Goal: Information Seeking & Learning: Learn about a topic

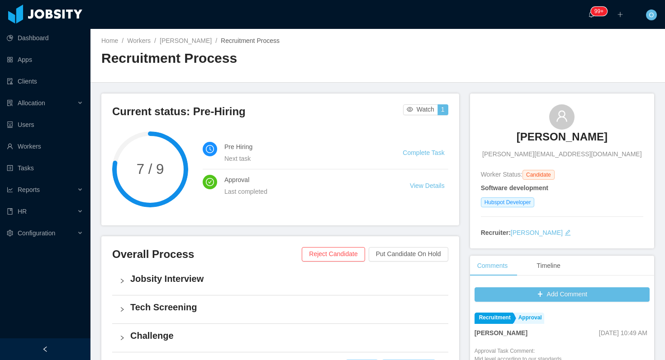
scroll to position [2, 0]
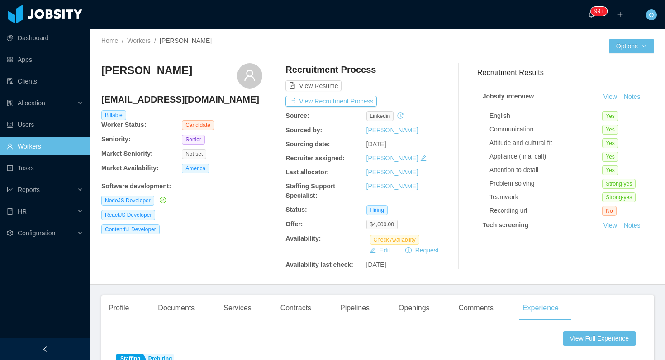
scroll to position [110, 0]
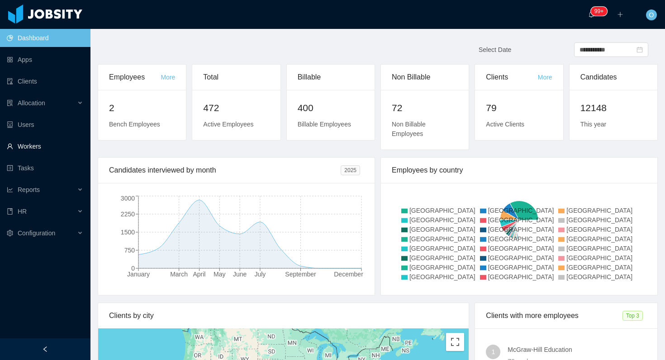
click at [46, 144] on link "Workers" at bounding box center [45, 146] width 76 height 18
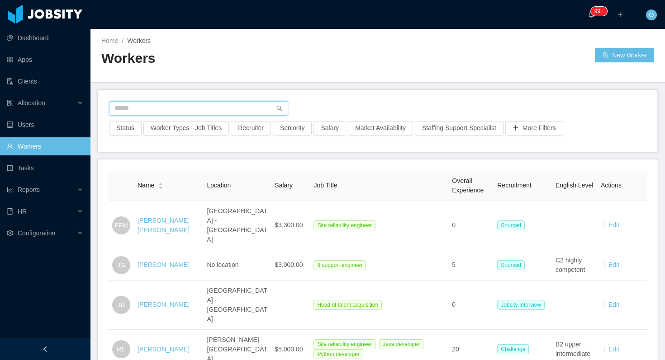
click at [198, 103] on input "text" at bounding box center [198, 108] width 179 height 14
paste input "**********"
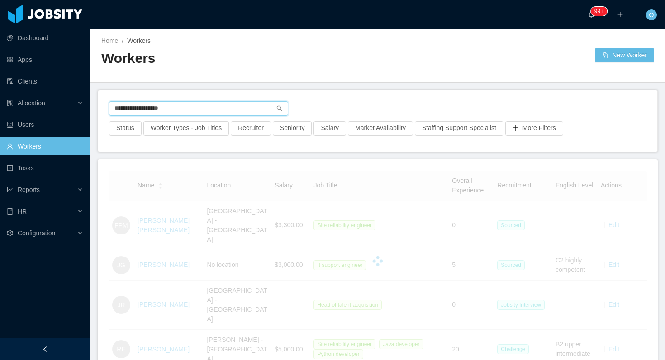
type input "**********"
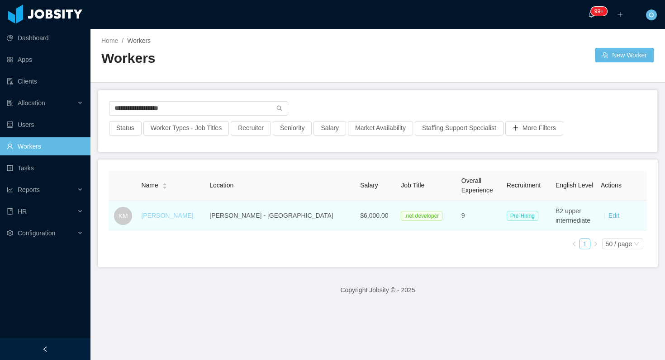
click at [168, 216] on link "Kyron Meza" at bounding box center [167, 215] width 52 height 7
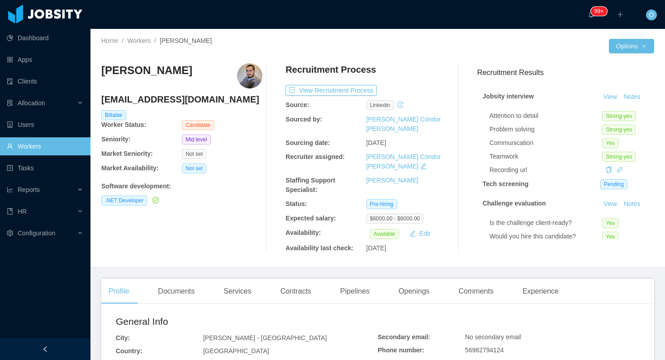
drag, startPoint x: 212, startPoint y: 347, endPoint x: 472, endPoint y: 5, distance: 429.5
click at [0, 0] on section "Dashboard Apps Clients Allocation Users Workers Tasks Reports HR Configuration …" at bounding box center [332, 180] width 665 height 360
click at [608, 97] on link "View" at bounding box center [610, 96] width 20 height 7
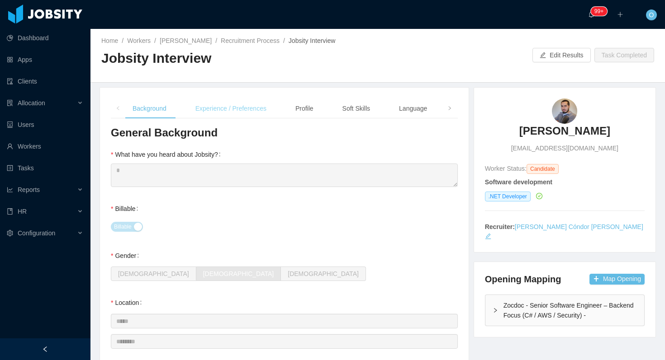
click at [256, 108] on div "Experience / Preferences" at bounding box center [230, 109] width 85 height 20
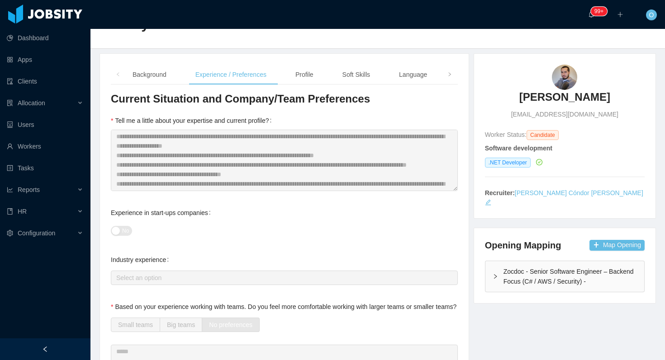
click at [313, 225] on div "No" at bounding box center [284, 231] width 347 height 18
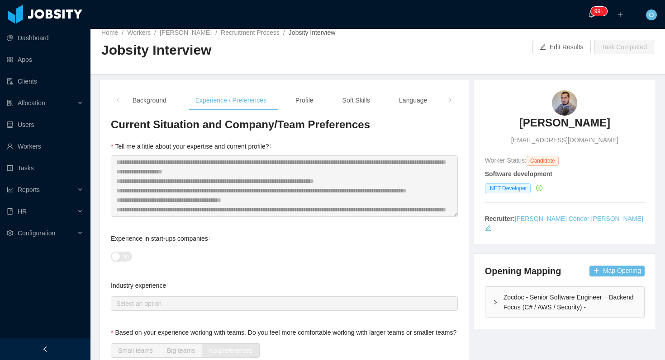
scroll to position [8, 0]
click at [448, 105] on span at bounding box center [449, 100] width 5 height 9
click at [415, 104] on div "Notes" at bounding box center [419, 101] width 31 height 20
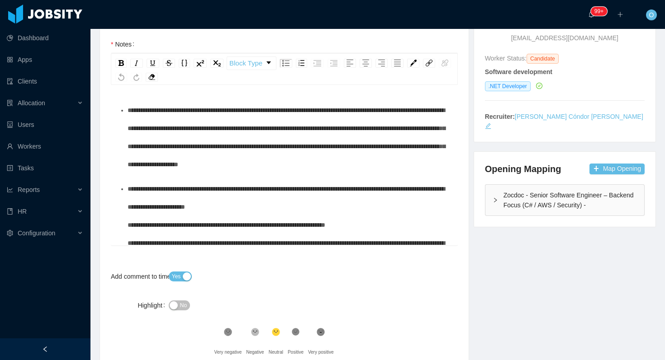
scroll to position [0, 0]
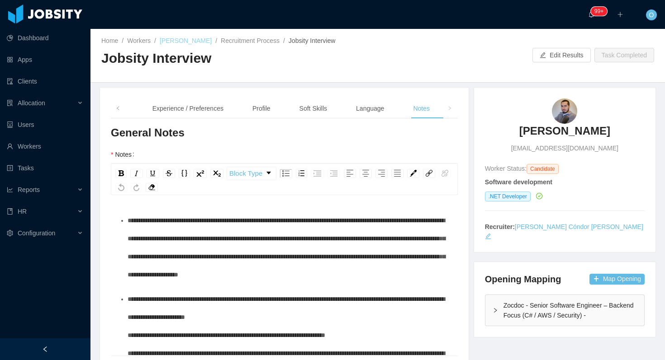
click at [186, 41] on link "Kyron Meza" at bounding box center [186, 40] width 52 height 7
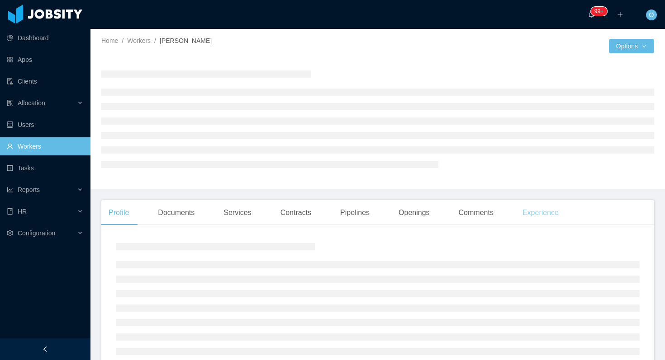
click at [550, 211] on div "Experience" at bounding box center [540, 212] width 51 height 25
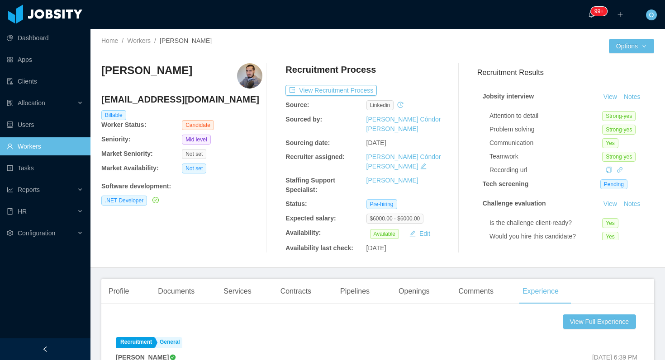
scroll to position [1, 0]
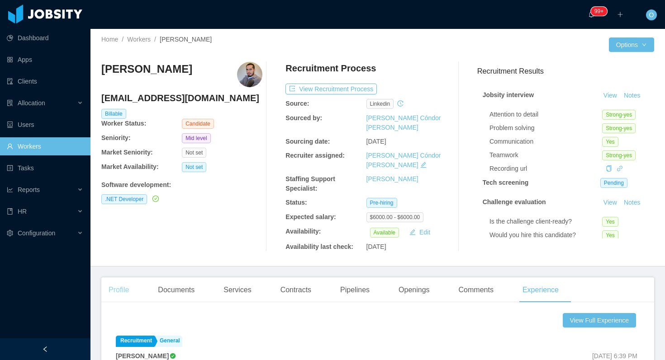
click at [111, 278] on div "Profile" at bounding box center [118, 290] width 35 height 25
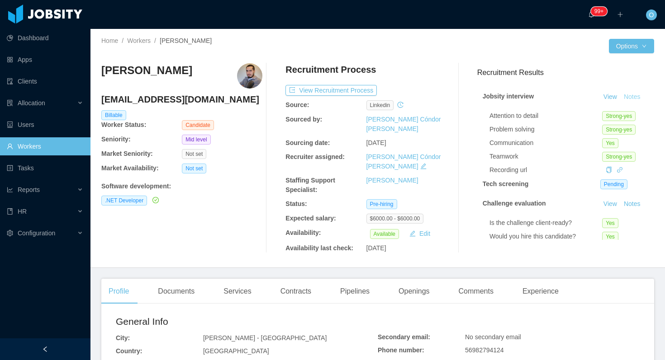
click at [637, 100] on button "Notes" at bounding box center [632, 97] width 24 height 11
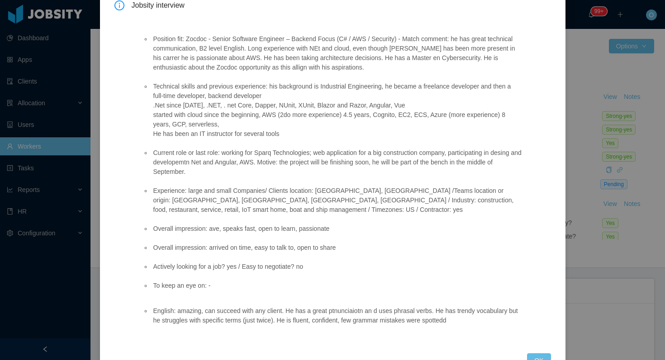
scroll to position [89, 0]
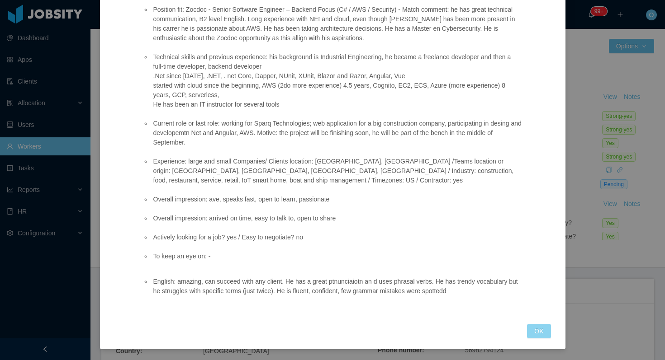
click at [538, 325] on button "OK" at bounding box center [539, 331] width 24 height 14
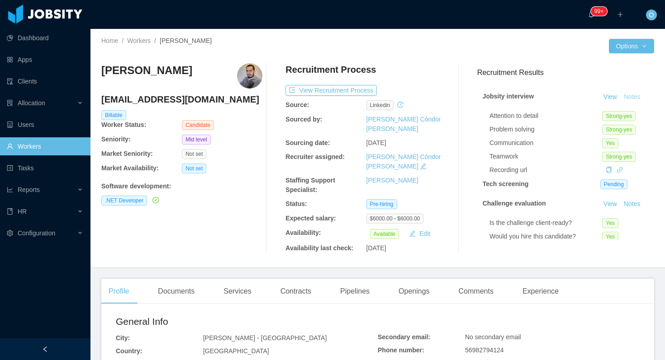
scroll to position [43, 0]
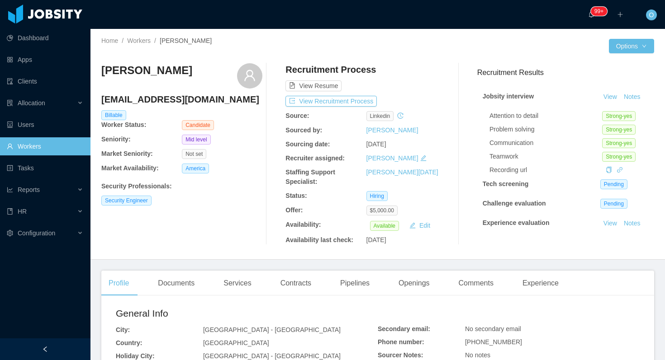
click at [516, 278] on div "Profile Documents Services Contracts Pipelines Openings Comments Experience" at bounding box center [333, 283] width 464 height 25
click at [528, 281] on div "Experience" at bounding box center [540, 283] width 51 height 25
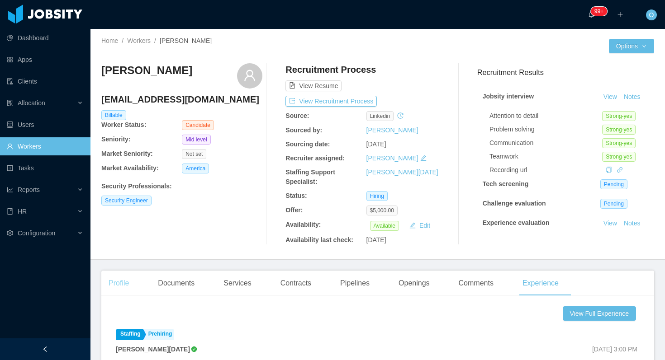
click at [117, 275] on div "Profile" at bounding box center [118, 283] width 35 height 25
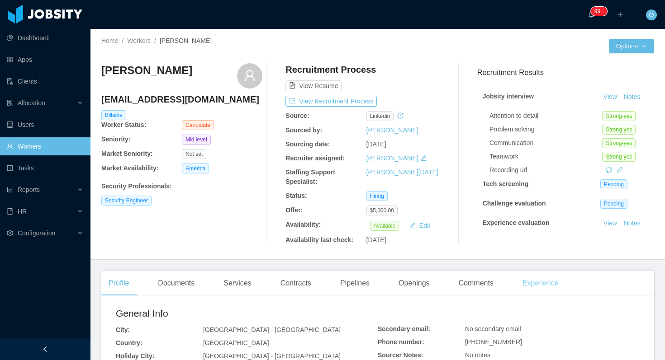
click at [548, 279] on div "Experience" at bounding box center [540, 283] width 51 height 25
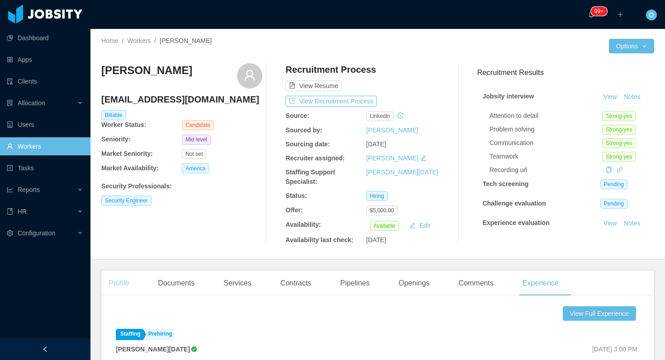
click at [127, 275] on div "Profile" at bounding box center [118, 283] width 35 height 25
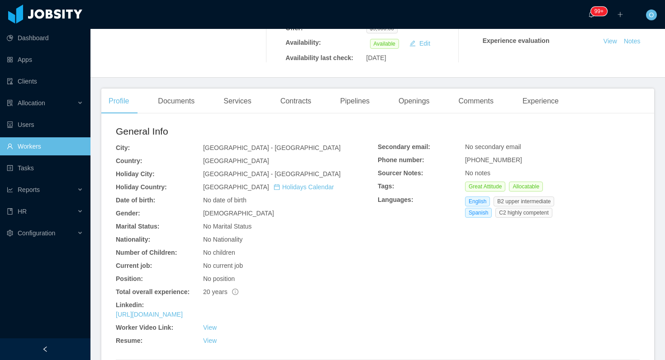
scroll to position [205, 0]
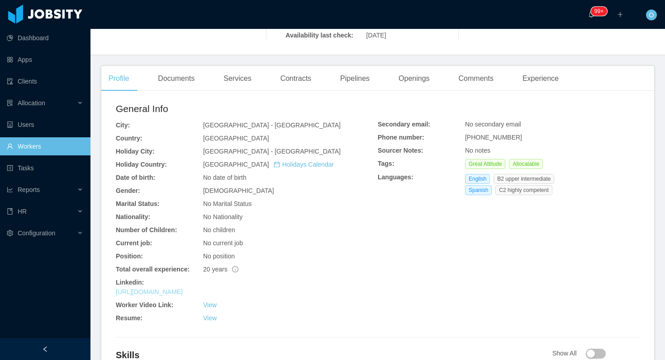
click at [183, 291] on link "https://www.linkedin.com/in/ajms18" at bounding box center [149, 291] width 67 height 7
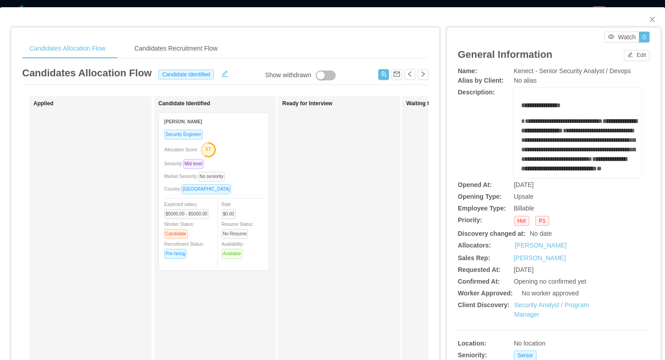
scroll to position [215, 0]
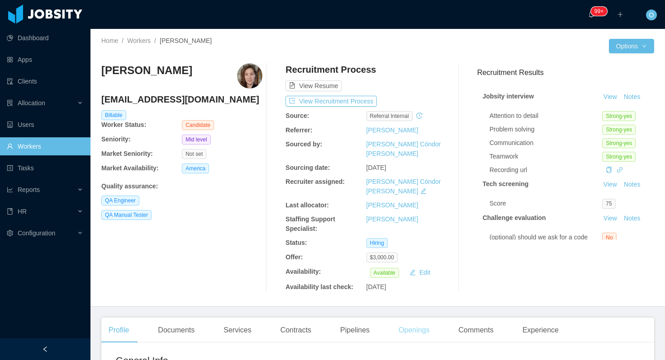
click at [432, 318] on div "Openings" at bounding box center [414, 330] width 46 height 25
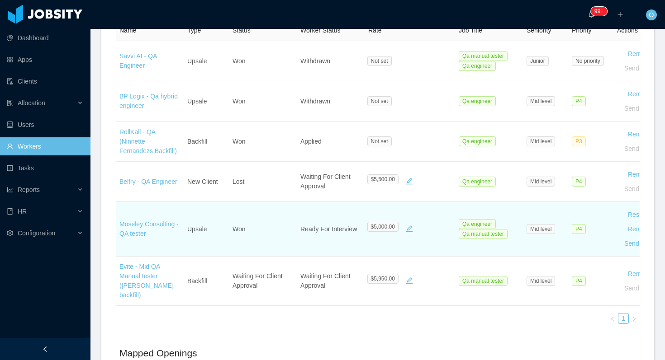
scroll to position [363, 0]
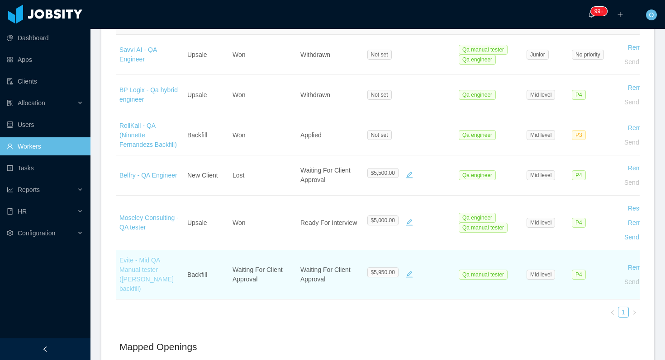
click at [147, 260] on link "Evite - Mid QA Manual tester ([PERSON_NAME] backfill)" at bounding box center [146, 275] width 54 height 36
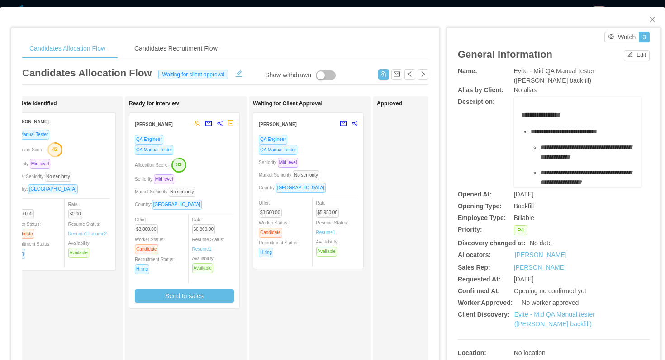
scroll to position [0, 174]
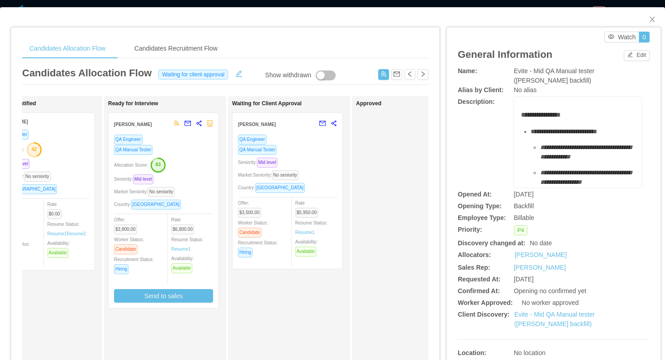
click at [317, 156] on div "QA Engineer QA Manual Tester Seniority: Mid level Market Seniority: No seniorit…" at bounding box center [287, 198] width 99 height 129
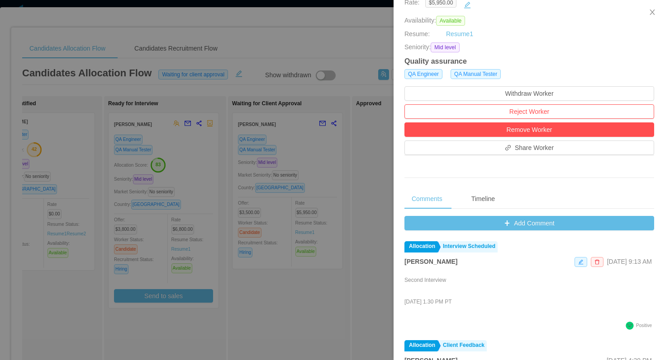
scroll to position [306, 0]
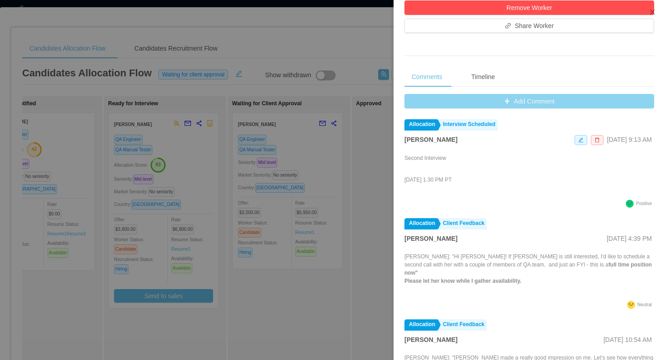
click at [406, 100] on button "Add Comment" at bounding box center [529, 101] width 250 height 14
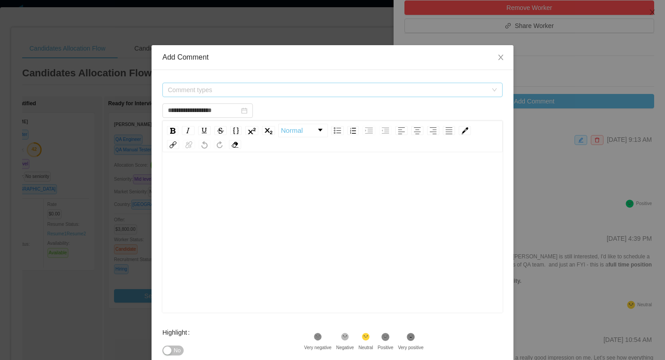
click at [332, 96] on span "Comment types" at bounding box center [329, 90] width 323 height 14
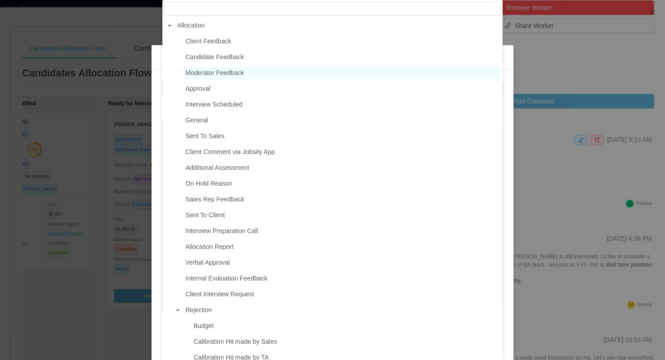
click at [235, 74] on span "Moderator Feedback" at bounding box center [214, 72] width 58 height 7
type input "**********"
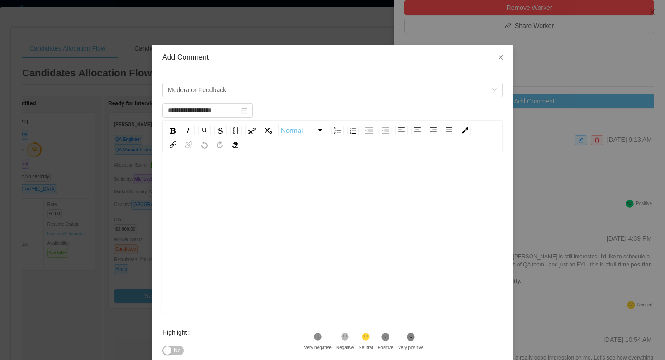
click at [239, 186] on div "rdw-editor" at bounding box center [333, 247] width 326 height 158
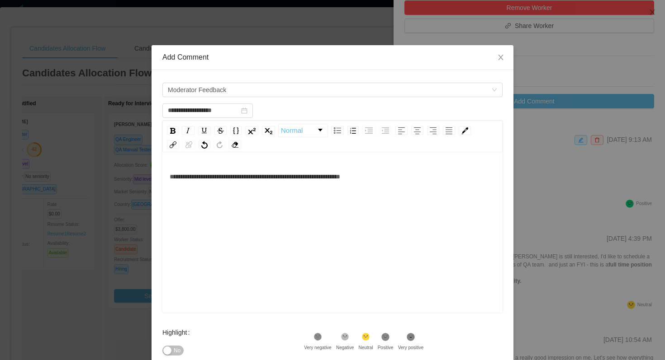
click at [243, 332] on div "Highlight No" at bounding box center [233, 342] width 142 height 36
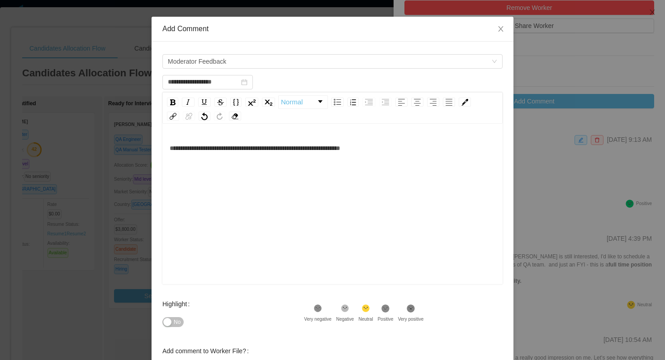
scroll to position [103, 0]
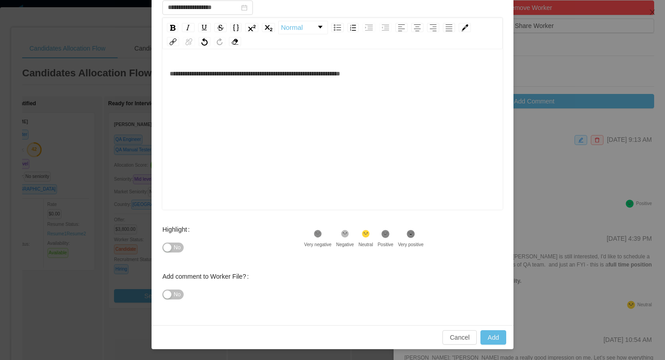
click at [387, 235] on icon at bounding box center [385, 234] width 5 height 2
click at [494, 335] on button "Add" at bounding box center [493, 337] width 26 height 14
type input "**********"
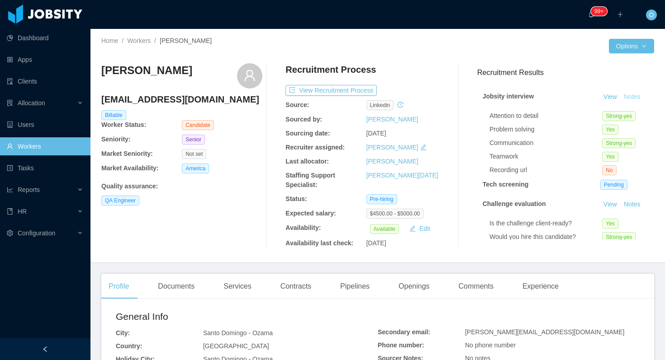
click at [628, 99] on button "Notes" at bounding box center [632, 97] width 24 height 11
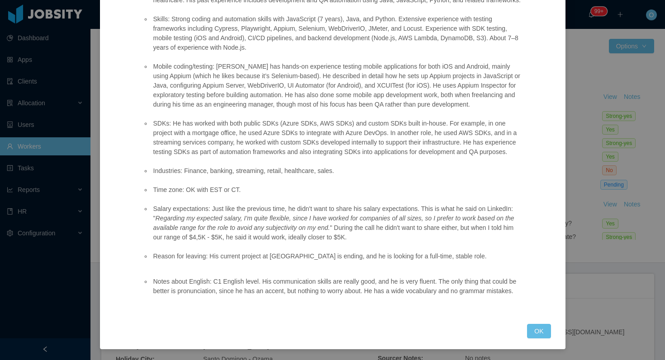
scroll to position [307, 0]
click at [533, 327] on button "OK" at bounding box center [539, 331] width 24 height 14
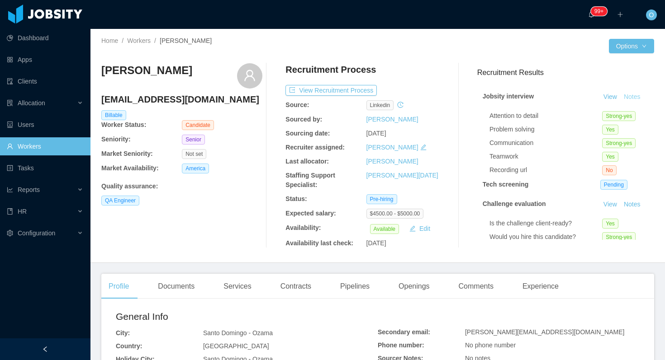
scroll to position [262, 0]
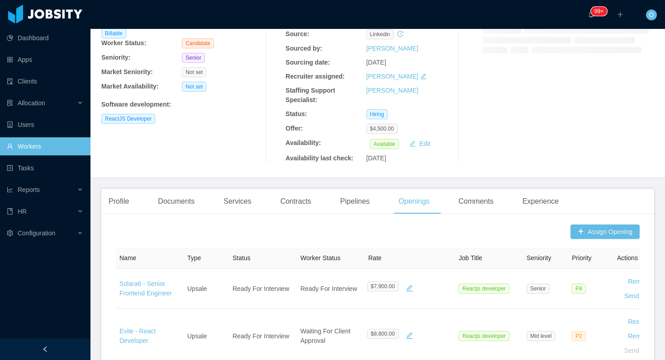
scroll to position [333, 0]
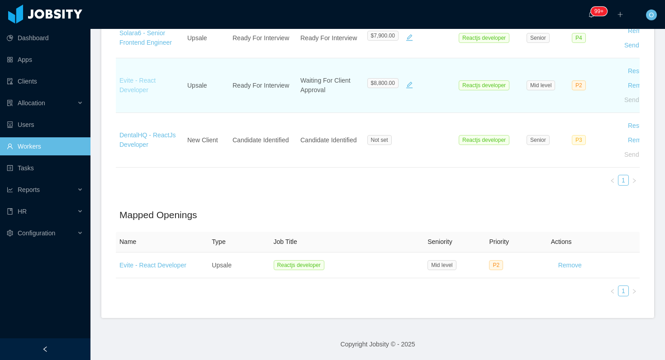
click at [140, 92] on link "Evite - React Developer" at bounding box center [137, 85] width 36 height 17
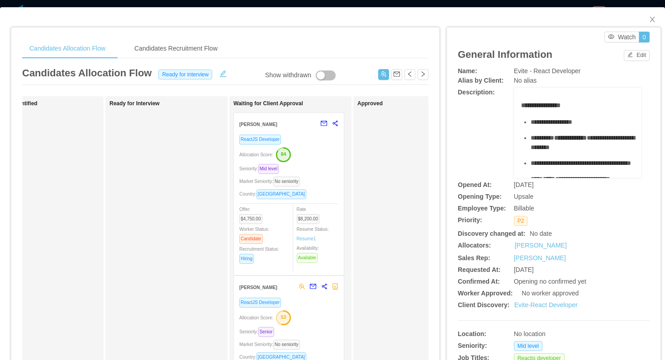
scroll to position [0, 177]
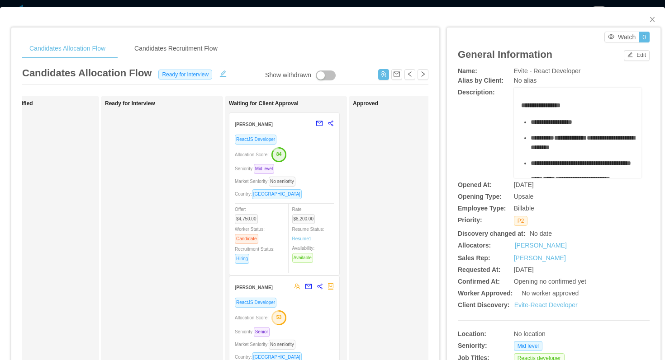
click at [308, 308] on div "ReactJS Developer Allocation Score: 53 Seniority: Senior Market Seniority: No s…" at bounding box center [284, 365] width 99 height 136
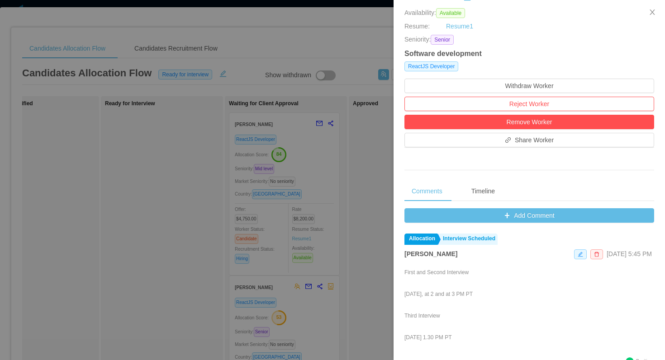
scroll to position [214, 0]
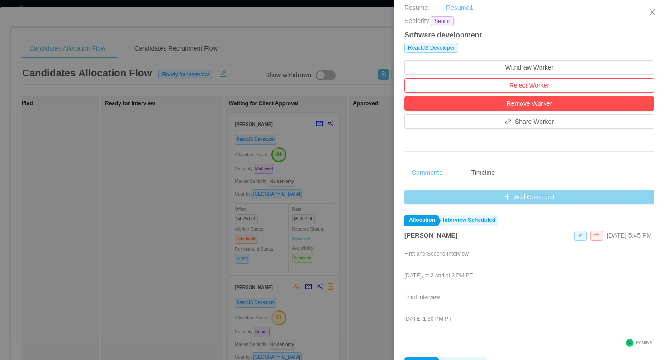
click at [406, 192] on button "Add Comment" at bounding box center [529, 197] width 250 height 14
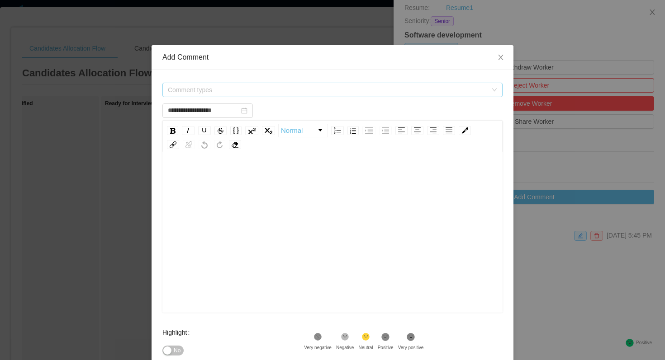
click at [305, 86] on span "Comment types" at bounding box center [327, 89] width 319 height 9
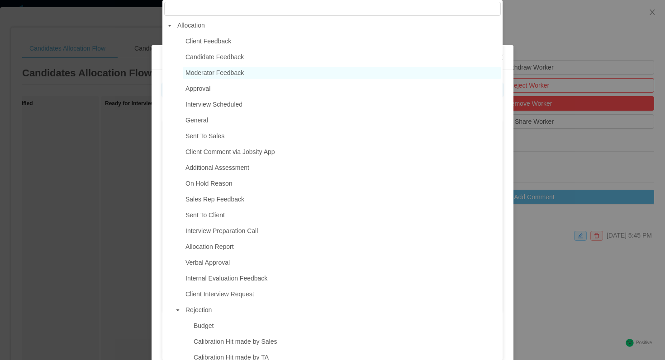
click at [239, 74] on span "Moderator Feedback" at bounding box center [214, 72] width 58 height 7
type input "**********"
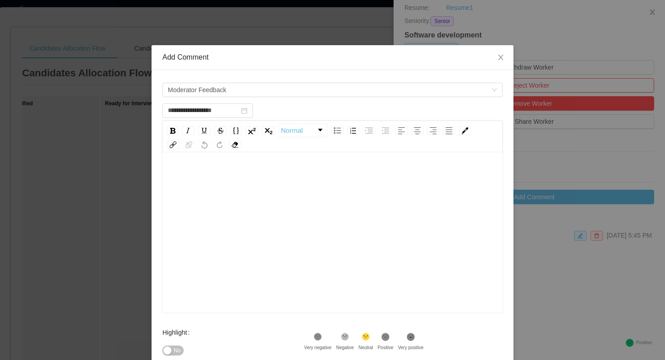
click at [233, 190] on div "rdw-editor" at bounding box center [333, 247] width 326 height 158
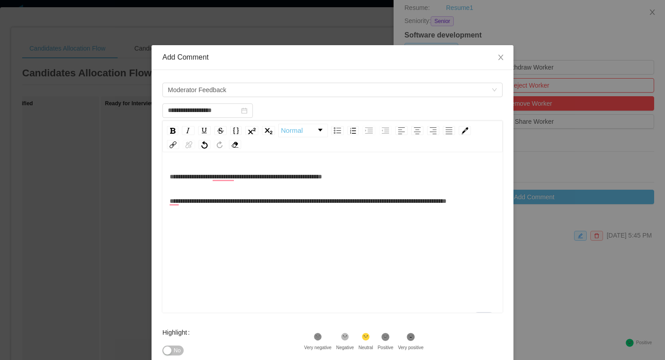
click at [348, 210] on div "**********" at bounding box center [333, 201] width 326 height 18
drag, startPoint x: 382, startPoint y: 203, endPoint x: 367, endPoint y: 201, distance: 14.5
click at [367, 201] on span "**********" at bounding box center [308, 201] width 277 height 6
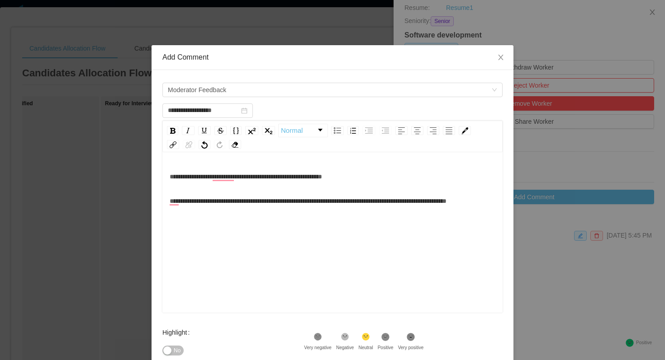
click at [352, 210] on div "**********" at bounding box center [333, 201] width 326 height 18
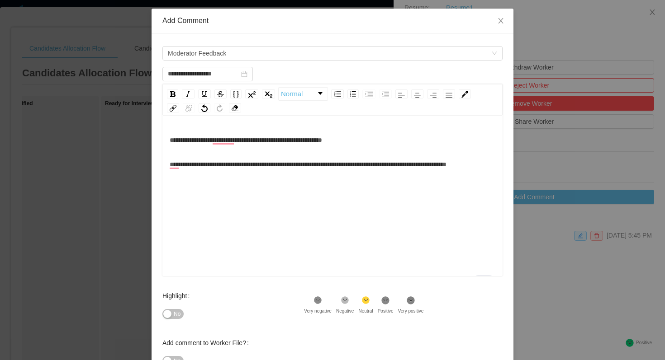
scroll to position [46, 0]
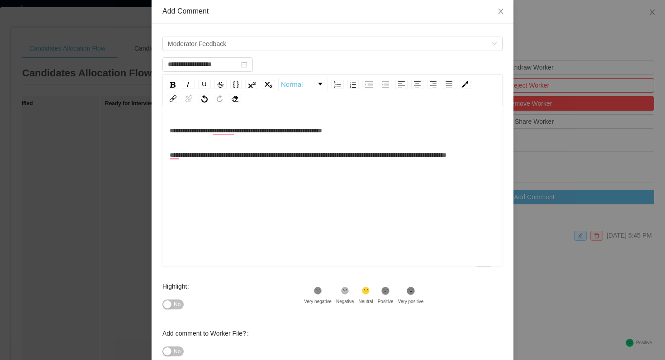
click at [178, 302] on span "No" at bounding box center [177, 304] width 7 height 9
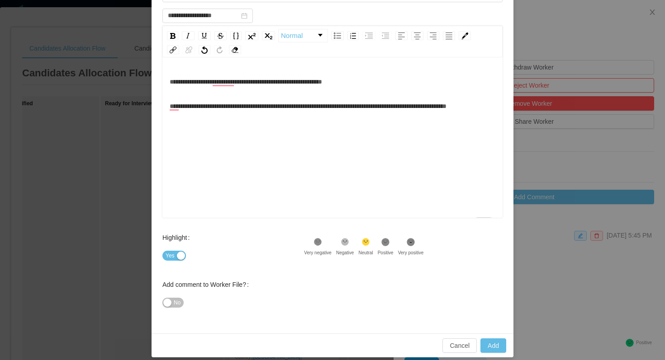
scroll to position [103, 0]
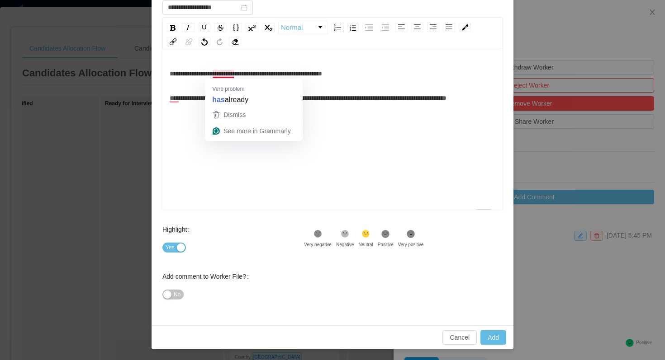
click at [261, 229] on div "Highlight Yes" at bounding box center [233, 239] width 142 height 36
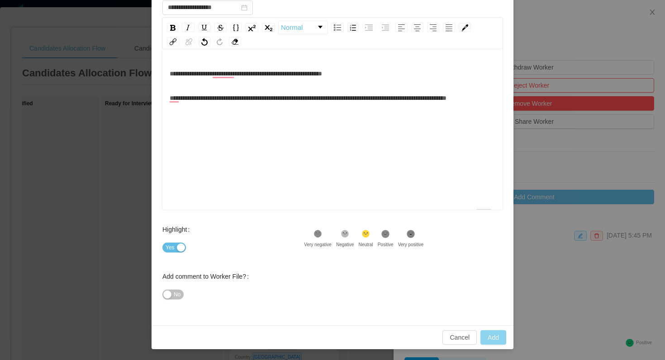
click at [487, 333] on button "Add" at bounding box center [493, 337] width 26 height 14
type input "**********"
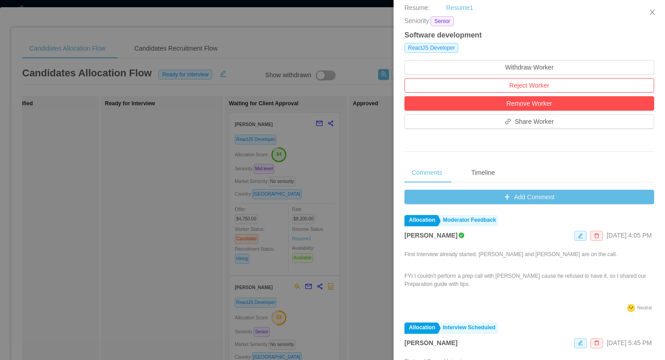
click at [161, 152] on div at bounding box center [332, 180] width 665 height 360
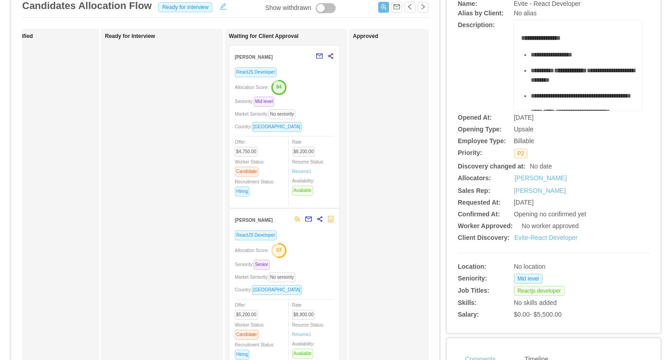
scroll to position [69, 0]
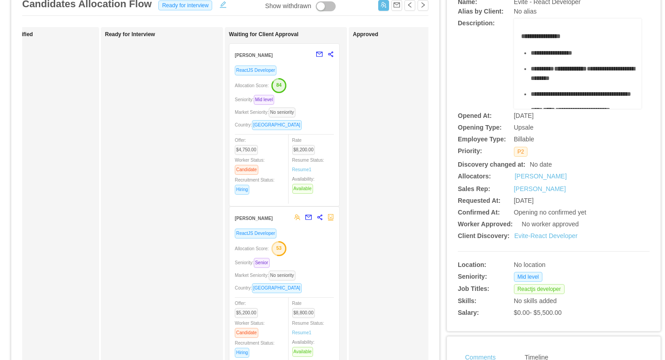
click at [313, 255] on div "Allocation Score: 53" at bounding box center [284, 248] width 99 height 14
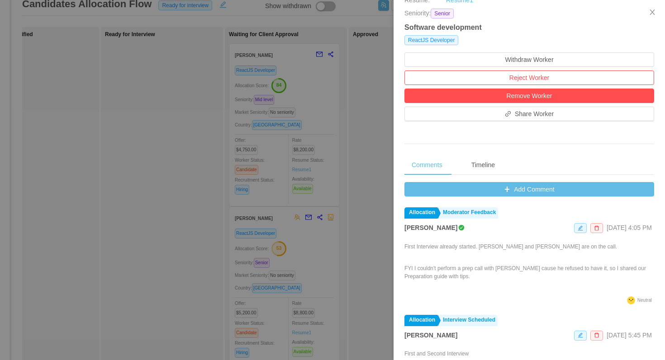
scroll to position [278, 0]
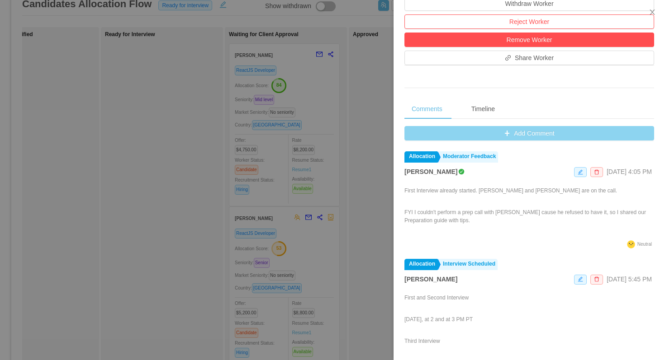
click at [434, 138] on button "Add Comment" at bounding box center [529, 133] width 250 height 14
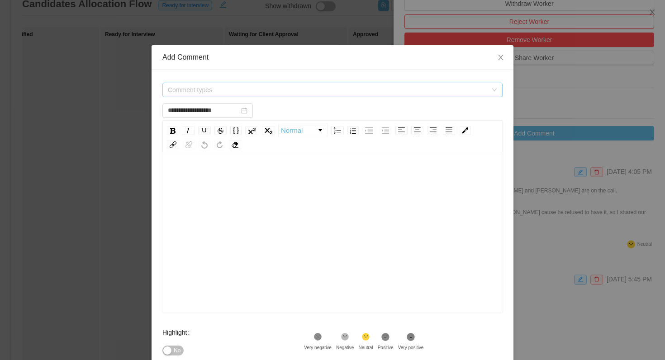
click at [289, 84] on span "Comment types" at bounding box center [329, 90] width 323 height 14
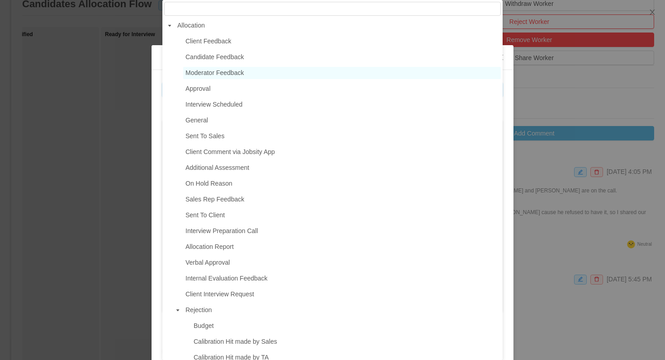
click at [237, 70] on span "Moderator Feedback" at bounding box center [214, 72] width 58 height 7
type input "**********"
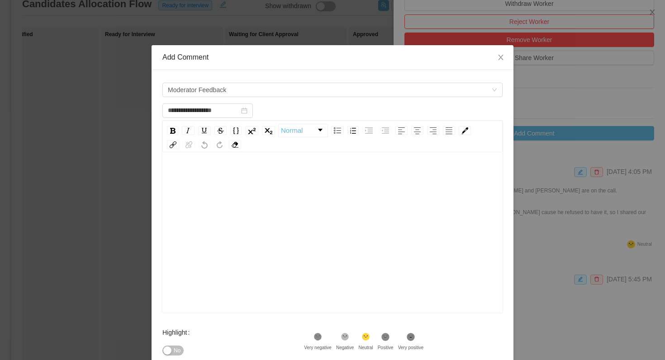
click at [236, 201] on div "rdw-editor" at bounding box center [333, 247] width 326 height 158
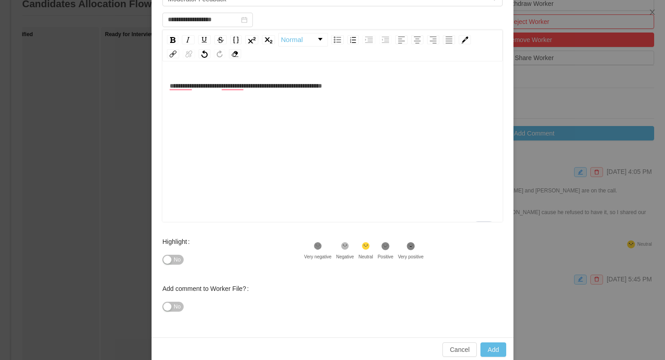
scroll to position [103, 0]
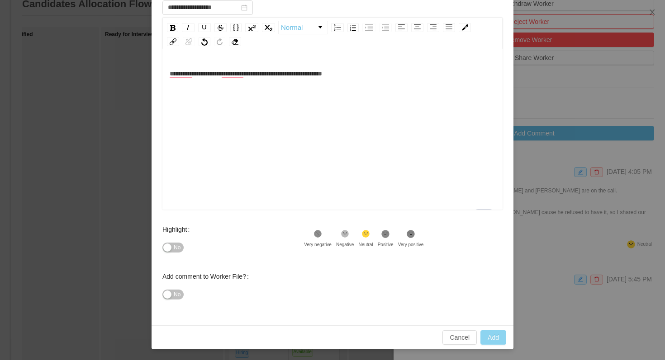
type input "**********"
click at [486, 335] on button "Add" at bounding box center [493, 337] width 26 height 14
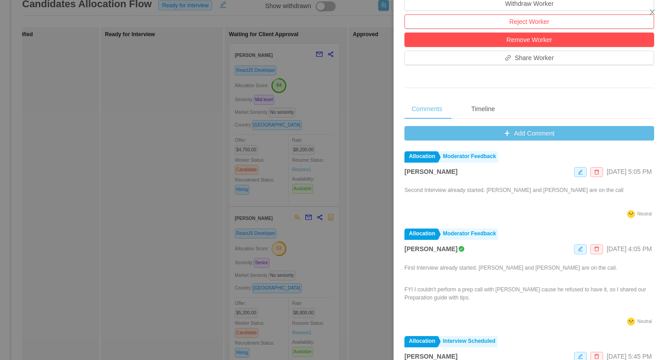
click at [353, 142] on div at bounding box center [332, 180] width 665 height 360
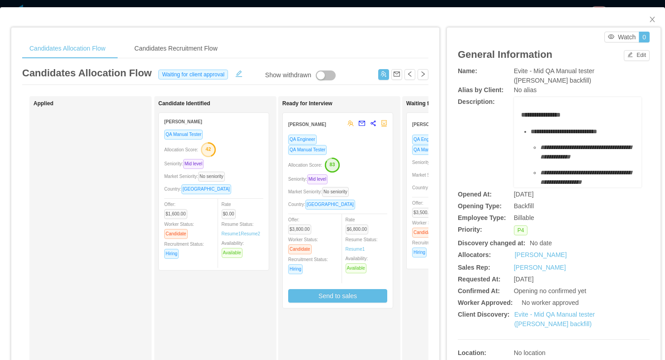
scroll to position [0, 174]
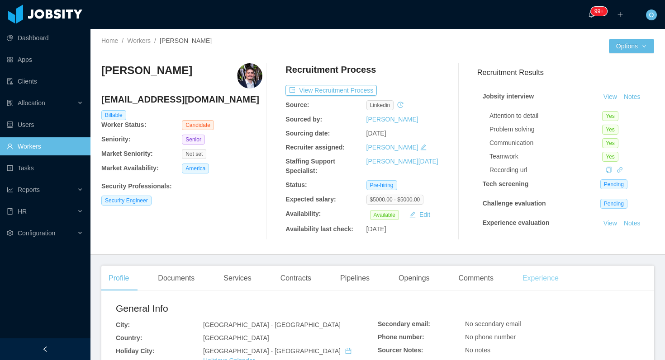
click at [537, 273] on div "Experience" at bounding box center [540, 278] width 51 height 25
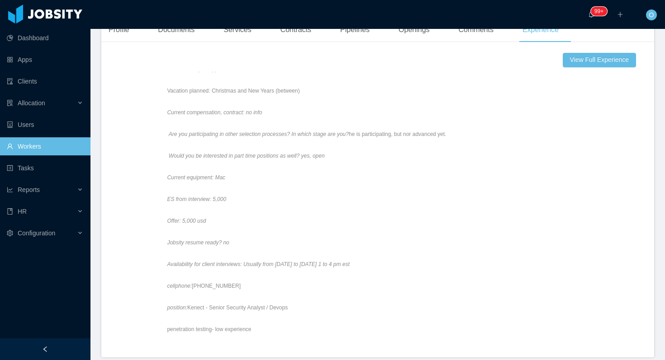
scroll to position [149, 0]
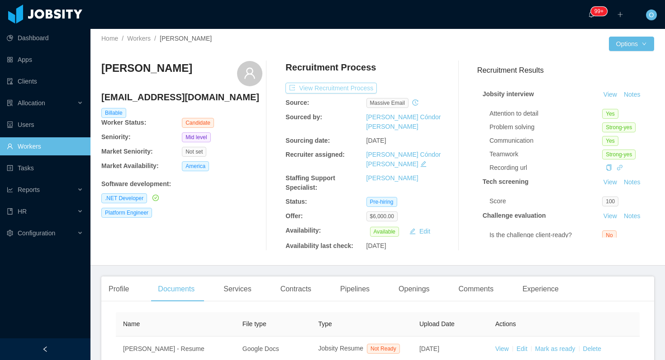
click at [331, 85] on button "View Recruitment Process" at bounding box center [330, 88] width 91 height 11
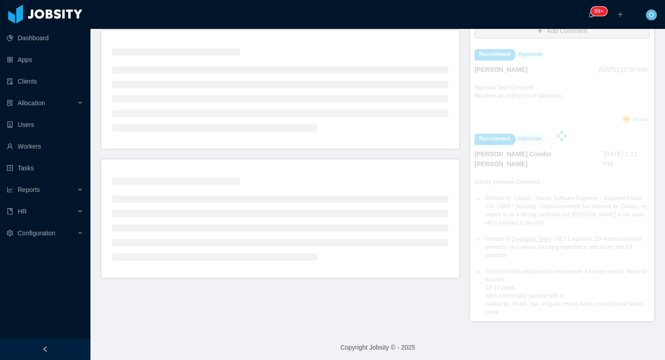
scroll to position [230, 0]
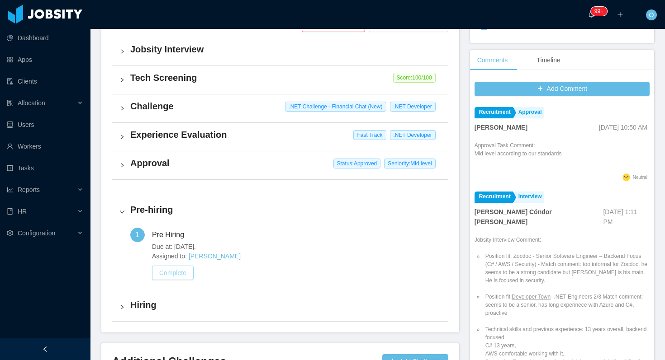
click at [188, 270] on button "Complete" at bounding box center [173, 273] width 42 height 14
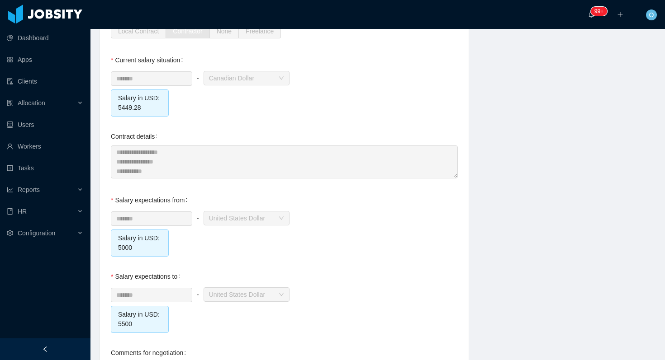
scroll to position [939, 0]
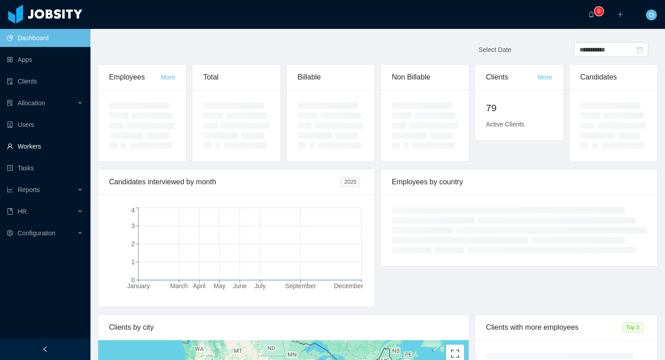
click at [43, 149] on link "Workers" at bounding box center [45, 146] width 76 height 18
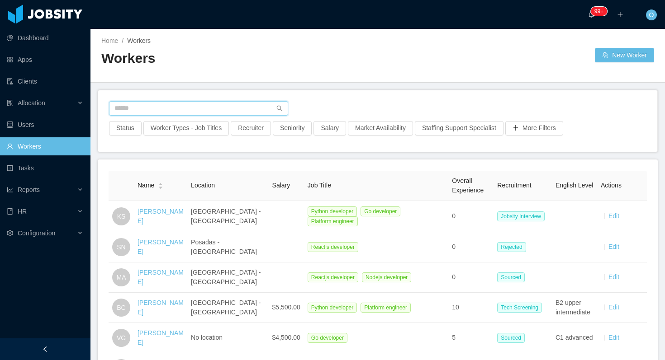
click at [186, 106] on input "text" at bounding box center [198, 108] width 179 height 14
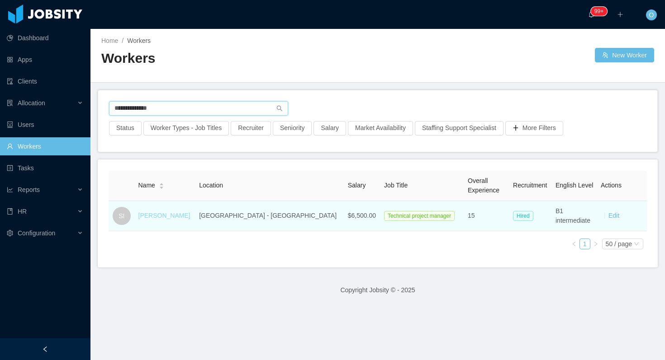
type input "**********"
click at [160, 215] on link "Sebastián Izus" at bounding box center [164, 215] width 52 height 7
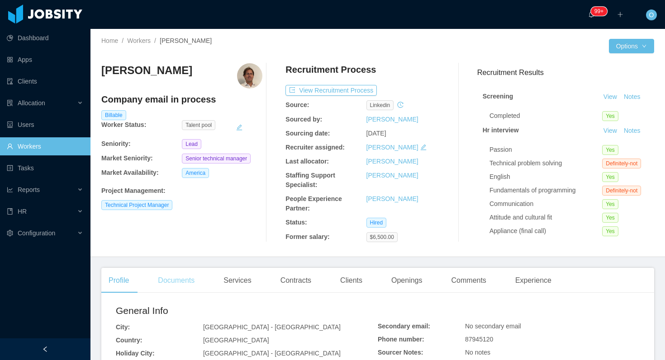
click at [202, 277] on div "Documents" at bounding box center [176, 280] width 51 height 25
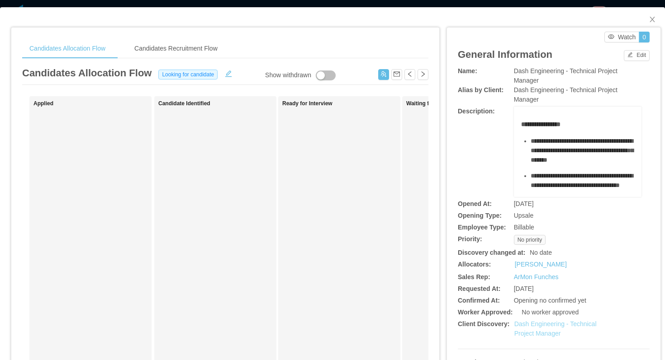
click at [524, 323] on link "Dash Engineering - Technical Project Manager" at bounding box center [555, 329] width 82 height 17
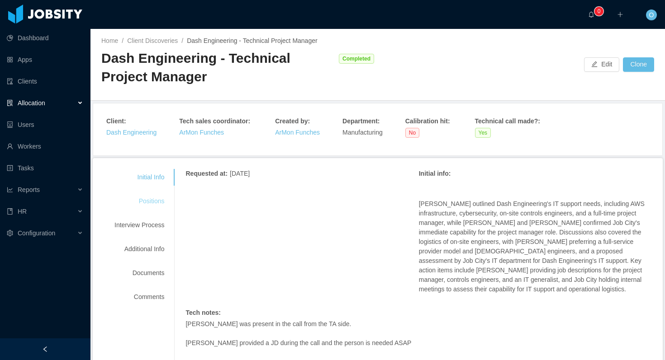
click at [144, 202] on div "Positions" at bounding box center [139, 201] width 71 height 17
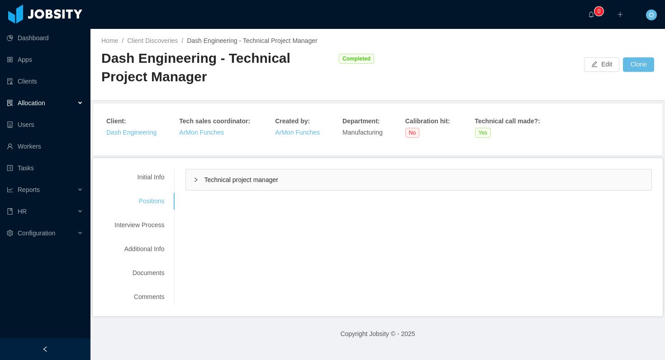
click at [200, 184] on div "Technical project manager" at bounding box center [418, 180] width 465 height 21
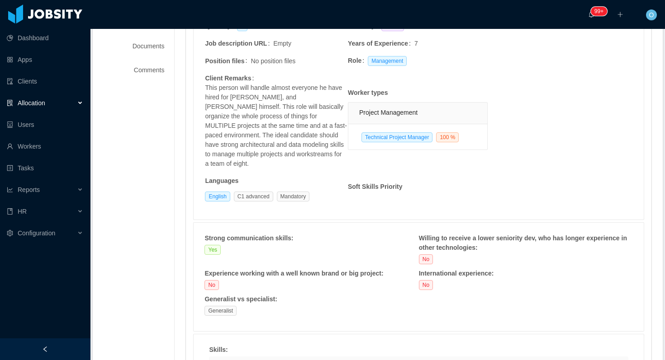
scroll to position [225, 0]
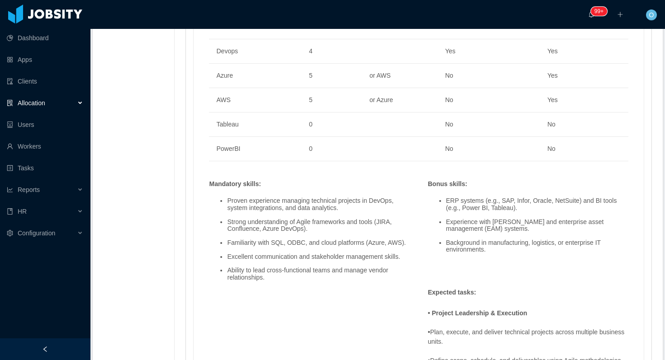
scroll to position [651, 0]
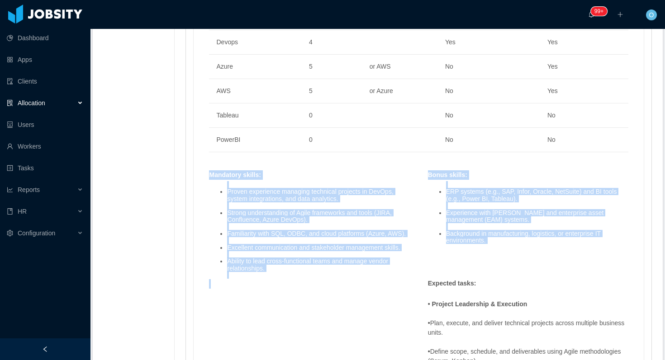
drag, startPoint x: 212, startPoint y: 168, endPoint x: 474, endPoint y: 241, distance: 272.1
copy div "Mandatory skills : Proven experience managing technical projects in DevOps, sys…"
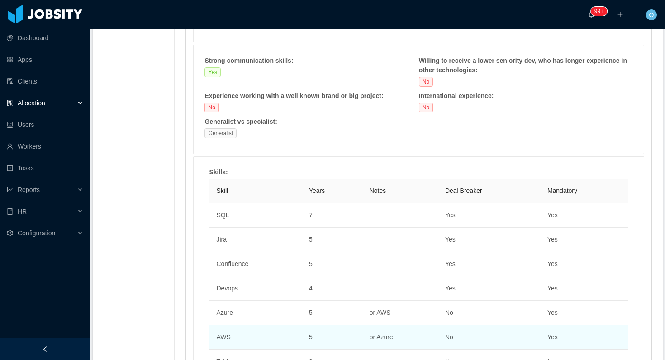
scroll to position [0, 0]
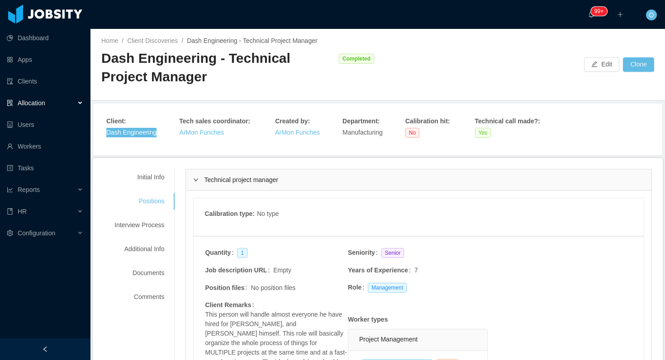
drag, startPoint x: 141, startPoint y: 131, endPoint x: 474, endPoint y: 0, distance: 357.9
click at [0, 0] on section "Dashboard Apps Clients Allocation Users Workers Tasks Reports HR Configuration …" at bounding box center [332, 180] width 665 height 360
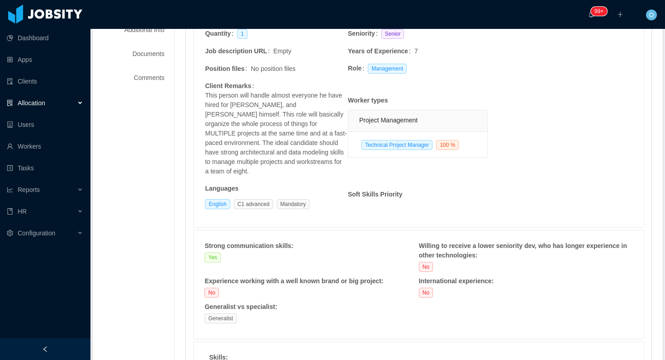
scroll to position [129, 0]
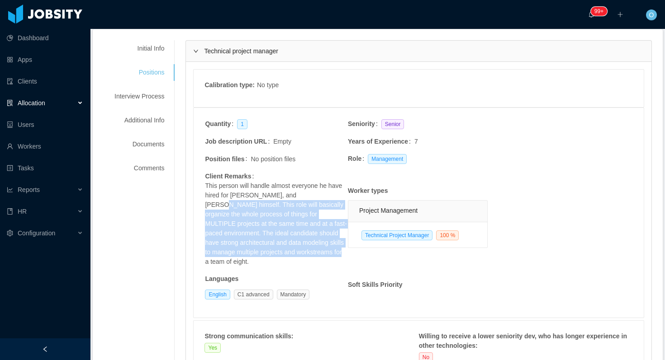
drag, startPoint x: 308, startPoint y: 195, endPoint x: 335, endPoint y: 251, distance: 61.7
click at [335, 251] on span "This person will handle almost everyone he have hired for Dash, and Danny himse…" at bounding box center [276, 223] width 142 height 85
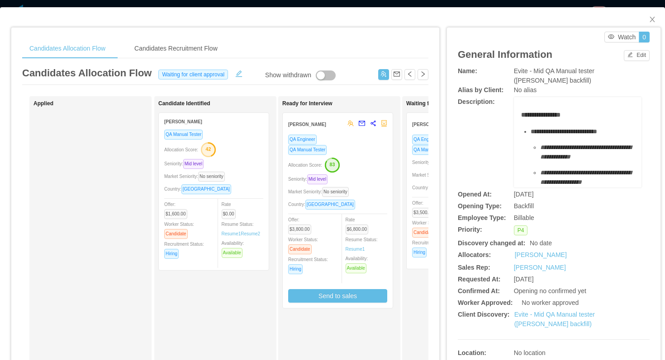
scroll to position [0, 174]
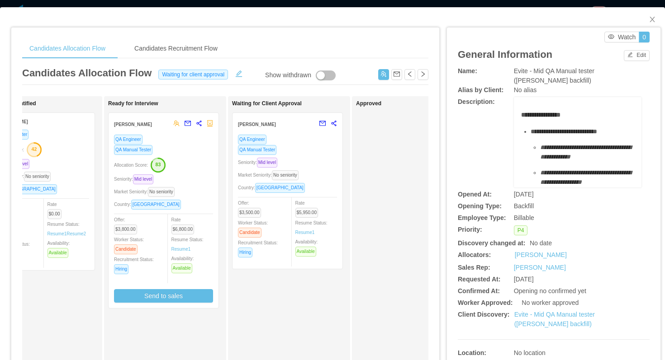
click at [335, 151] on div "QA Manual Tester" at bounding box center [287, 150] width 99 height 10
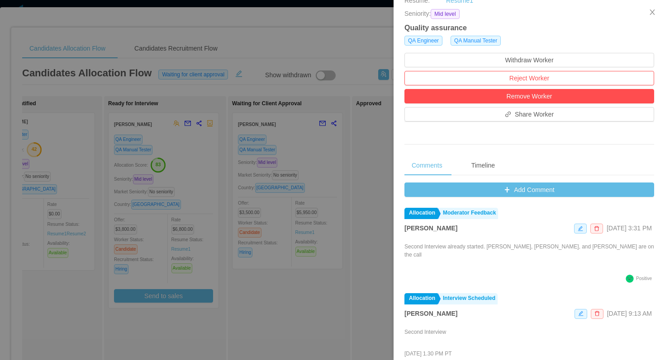
scroll to position [322, 0]
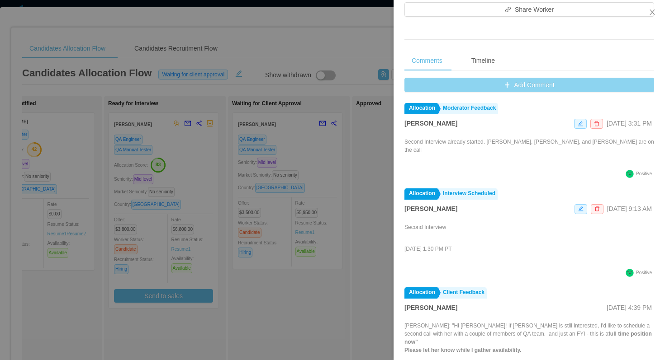
click at [418, 91] on button "Add Comment" at bounding box center [529, 85] width 250 height 14
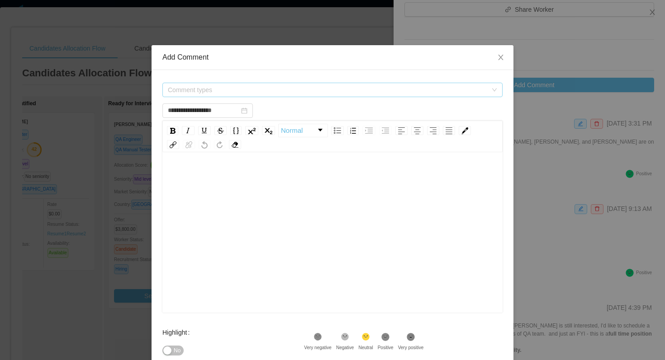
click at [336, 92] on span "Comment types" at bounding box center [327, 89] width 319 height 9
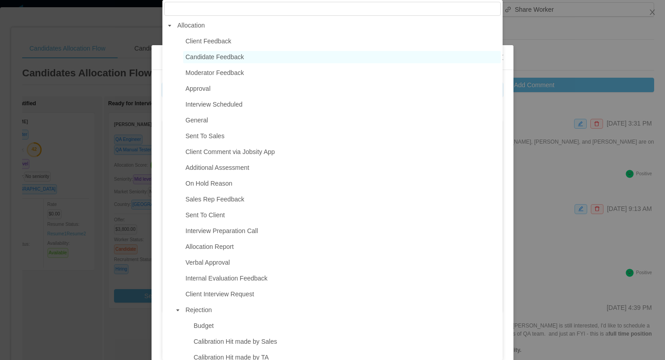
click at [254, 59] on span "Candidate Feedback" at bounding box center [341, 57] width 317 height 12
type input "**********"
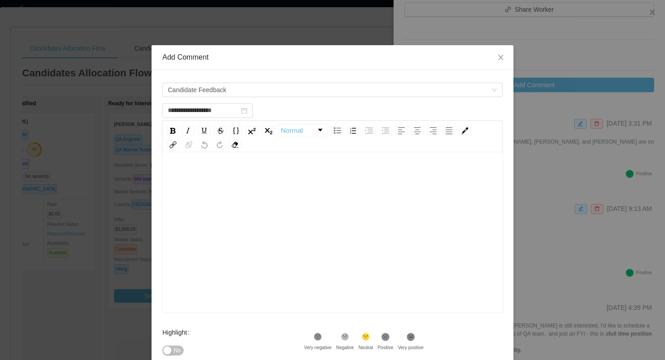
click at [257, 182] on div "rdw-editor" at bounding box center [333, 177] width 326 height 18
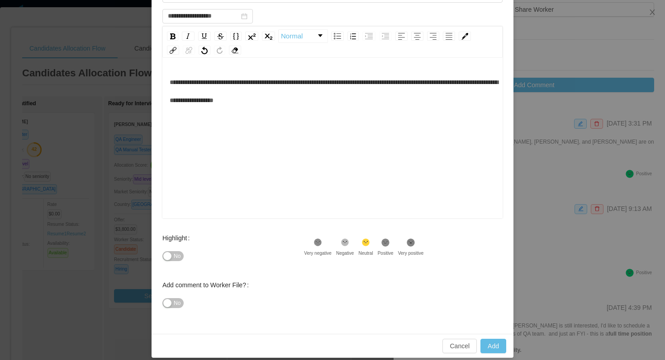
scroll to position [103, 0]
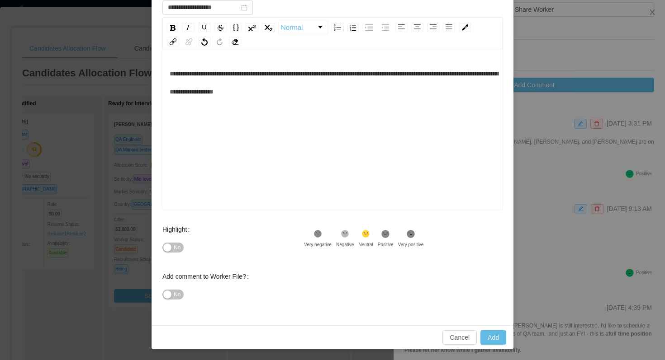
click at [389, 231] on icon at bounding box center [386, 234] width 8 height 8
click at [495, 341] on button "Add" at bounding box center [493, 337] width 26 height 14
type input "**********"
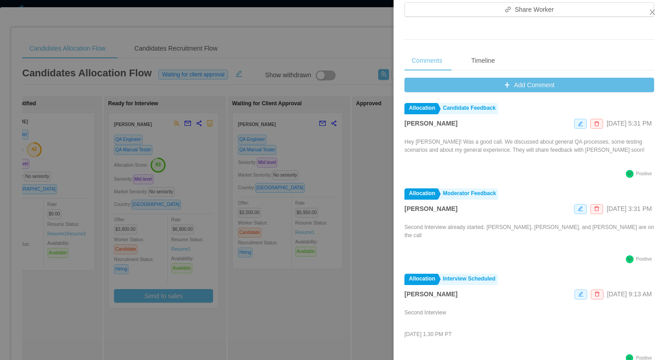
click at [374, 20] on div at bounding box center [332, 180] width 665 height 360
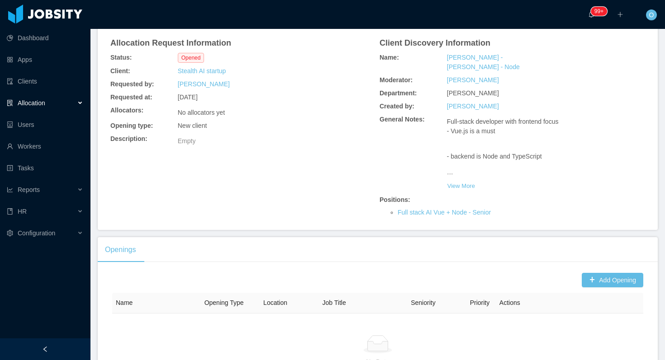
scroll to position [87, 0]
click at [465, 181] on button "View More" at bounding box center [461, 185] width 28 height 14
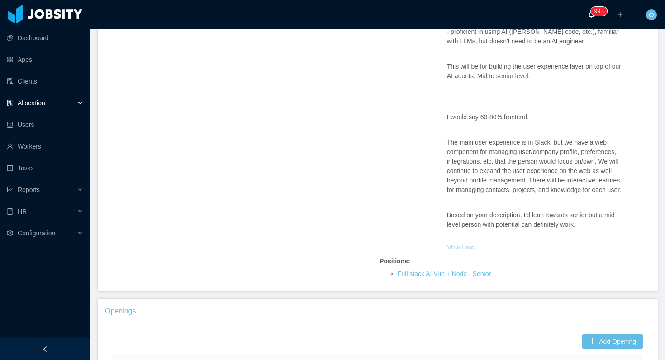
scroll to position [0, 0]
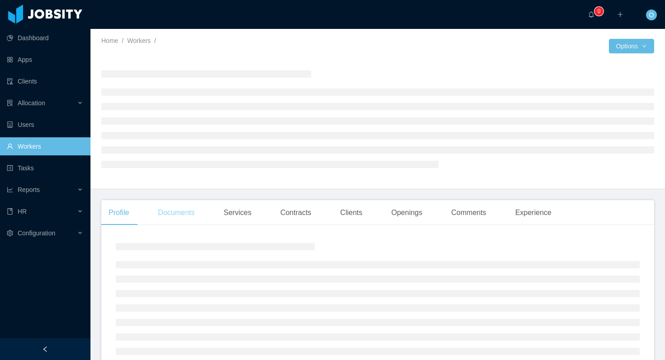
click at [183, 221] on div "Documents" at bounding box center [176, 212] width 51 height 25
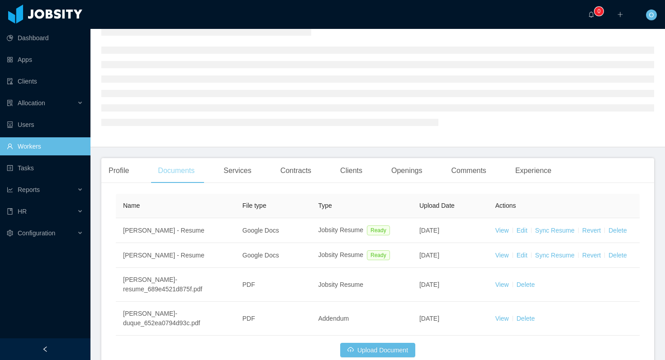
scroll to position [96, 0]
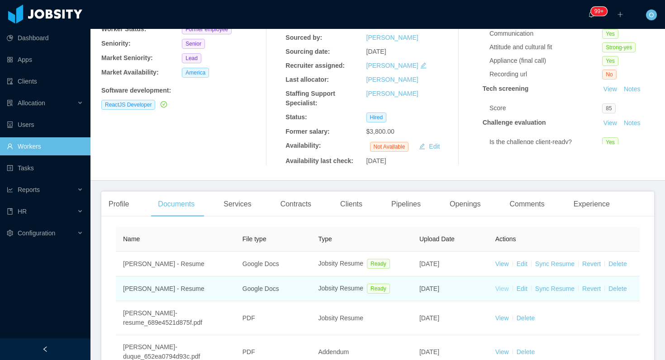
click at [502, 289] on link "View" at bounding box center [502, 288] width 14 height 7
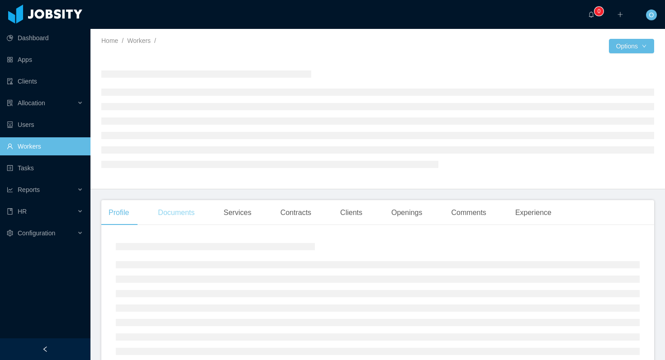
click at [183, 208] on div "Documents" at bounding box center [176, 212] width 51 height 25
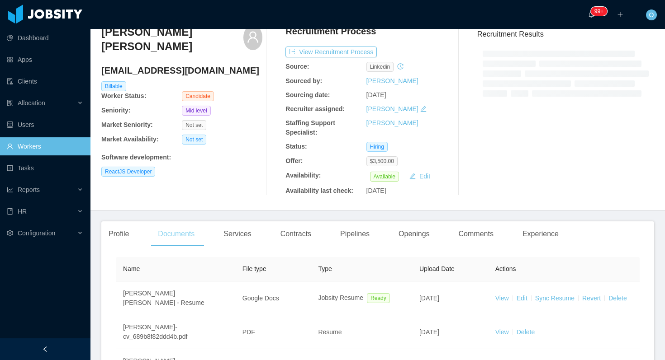
scroll to position [140, 0]
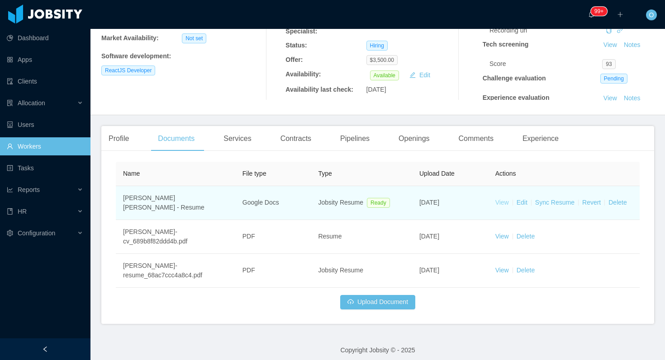
click at [503, 200] on link "View" at bounding box center [502, 202] width 14 height 7
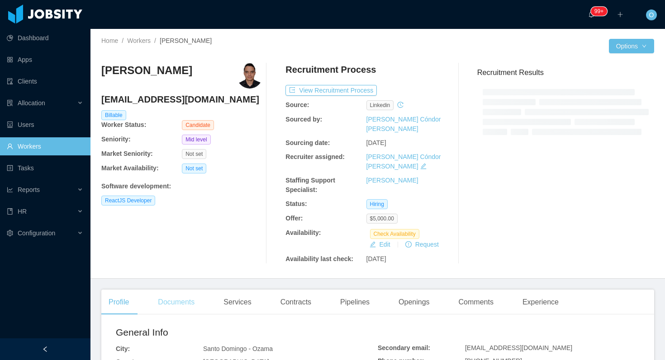
click at [184, 290] on div "Documents" at bounding box center [176, 302] width 51 height 25
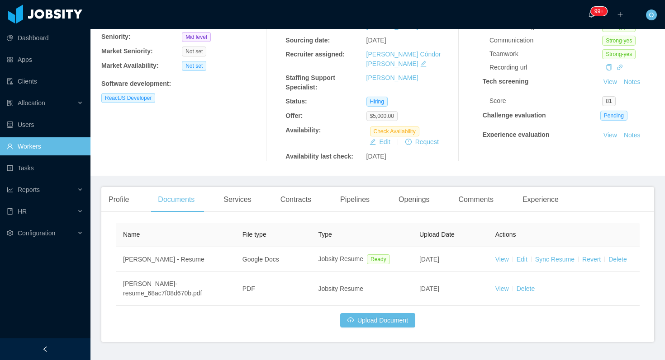
scroll to position [108, 0]
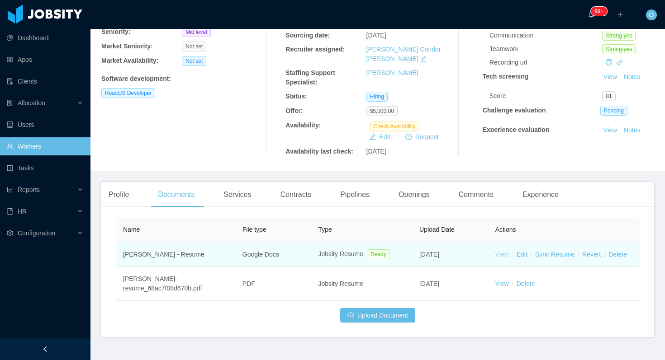
click at [505, 251] on link "View" at bounding box center [502, 254] width 14 height 7
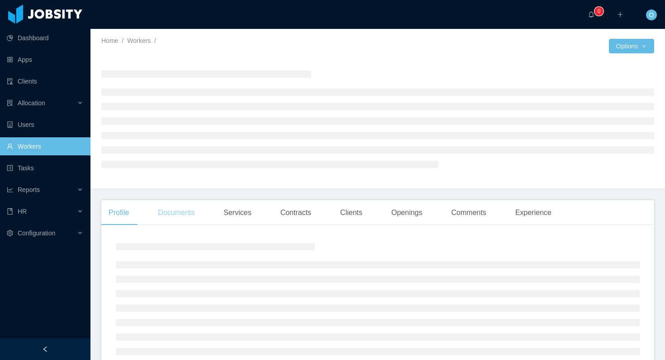
click at [176, 211] on div "Documents" at bounding box center [176, 212] width 51 height 25
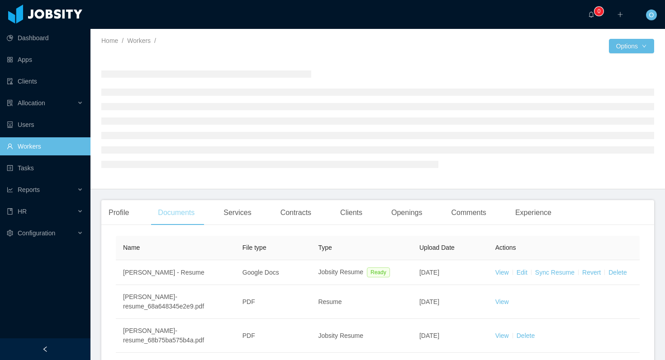
scroll to position [71, 0]
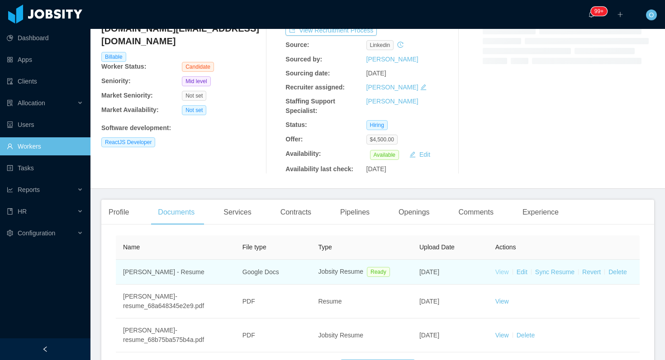
click at [497, 273] on link "View" at bounding box center [502, 272] width 14 height 7
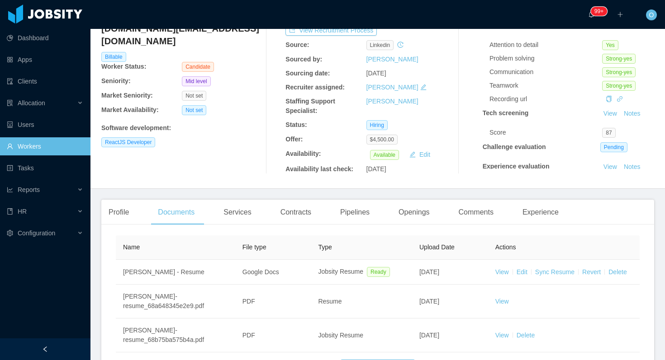
scroll to position [0, 0]
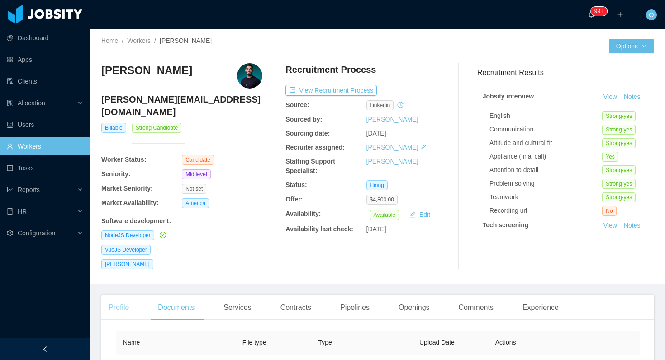
click at [126, 296] on div "Profile" at bounding box center [118, 307] width 35 height 25
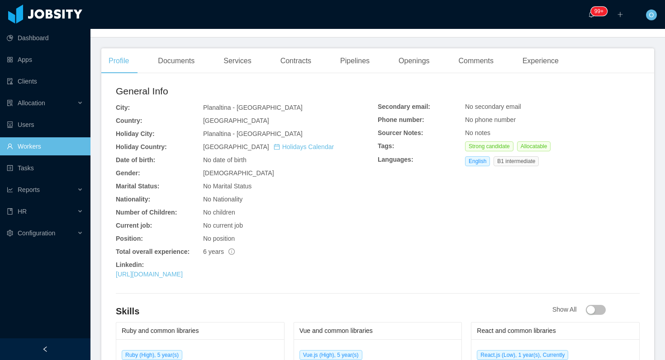
scroll to position [308, 0]
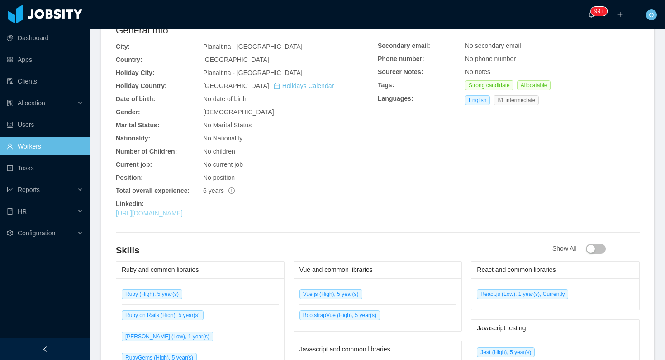
click at [183, 210] on link "[URL][DOMAIN_NAME]" at bounding box center [149, 213] width 67 height 7
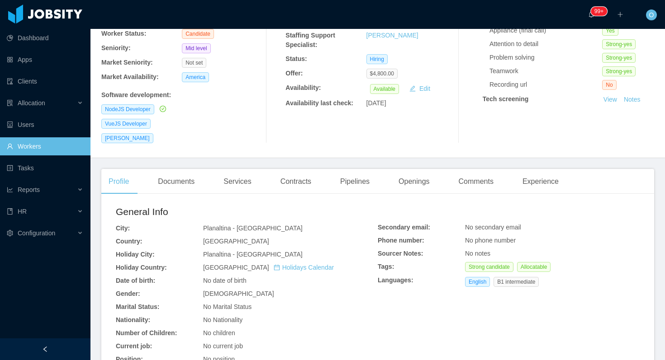
scroll to position [0, 0]
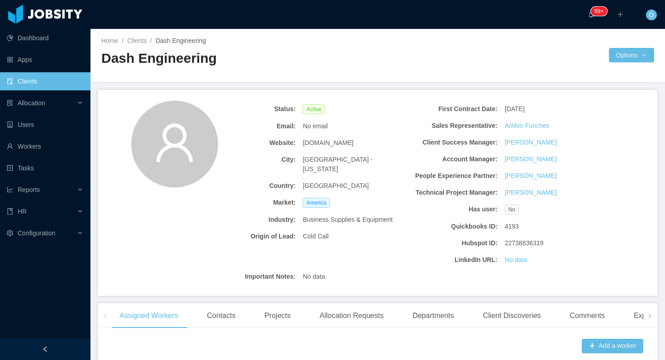
click at [333, 145] on span "[DOMAIN_NAME]" at bounding box center [327, 142] width 51 height 9
copy span "[DOMAIN_NAME]"
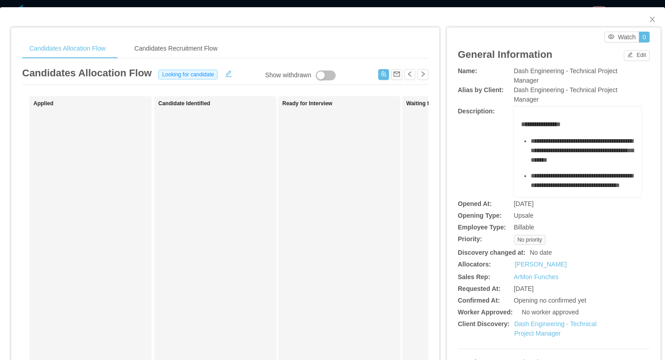
scroll to position [208, 0]
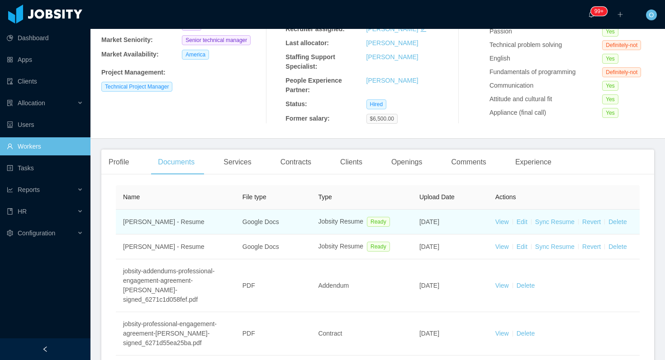
scroll to position [137, 0]
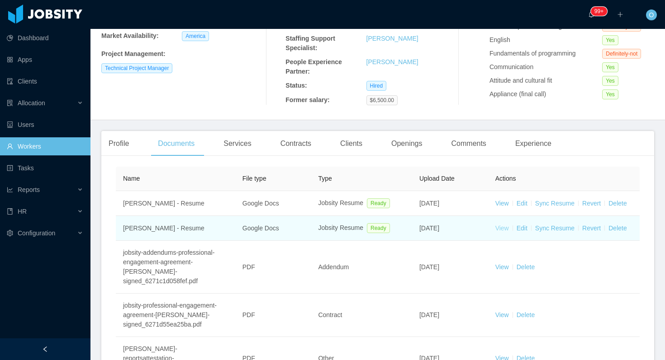
click at [498, 227] on link "View" at bounding box center [502, 228] width 14 height 7
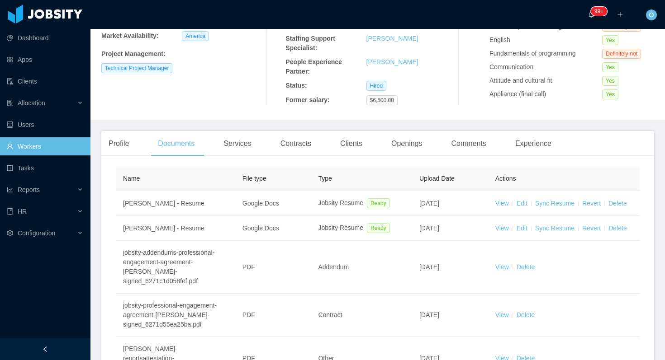
scroll to position [0, 0]
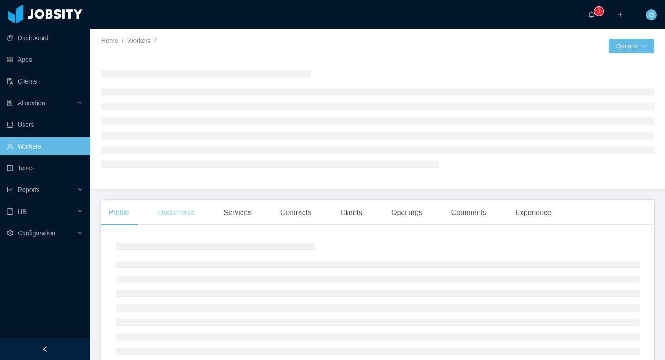
click at [167, 208] on div "Documents" at bounding box center [176, 212] width 51 height 25
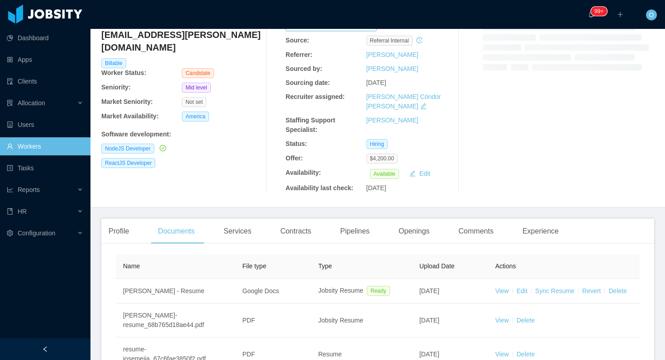
scroll to position [66, 0]
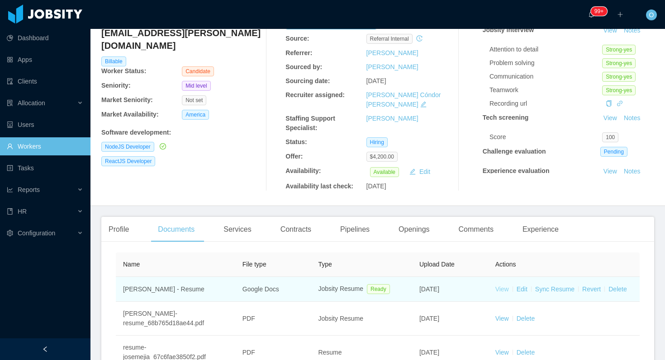
click at [497, 286] on link "View" at bounding box center [502, 289] width 14 height 7
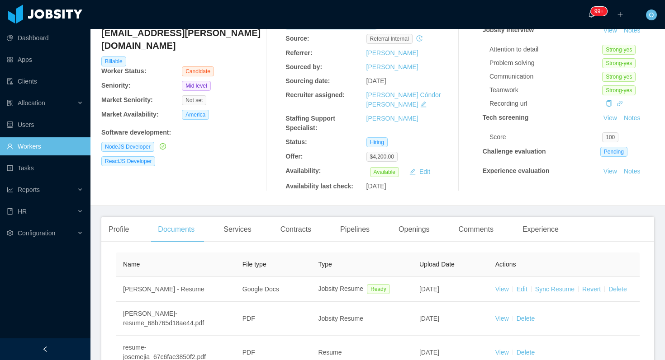
scroll to position [0, 0]
